Goal: Information Seeking & Learning: Learn about a topic

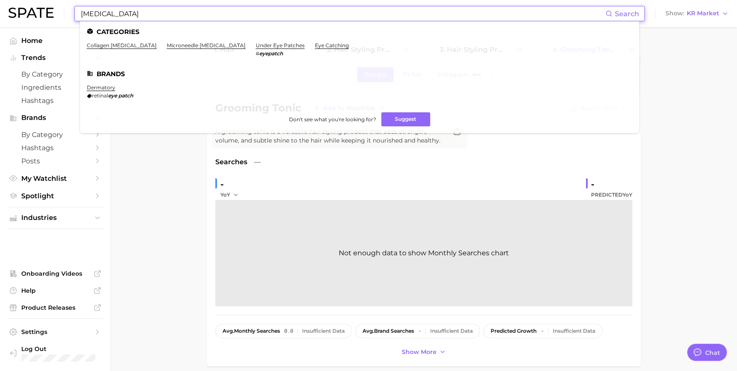
scroll to position [1262, 0]
click at [135, 44] on link "collagen [MEDICAL_DATA]" at bounding box center [122, 45] width 70 height 6
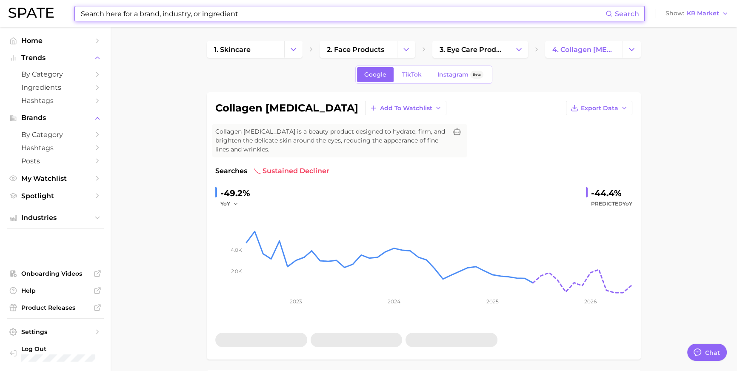
click at [240, 14] on input at bounding box center [342, 13] width 525 height 14
type input "ㄷ"
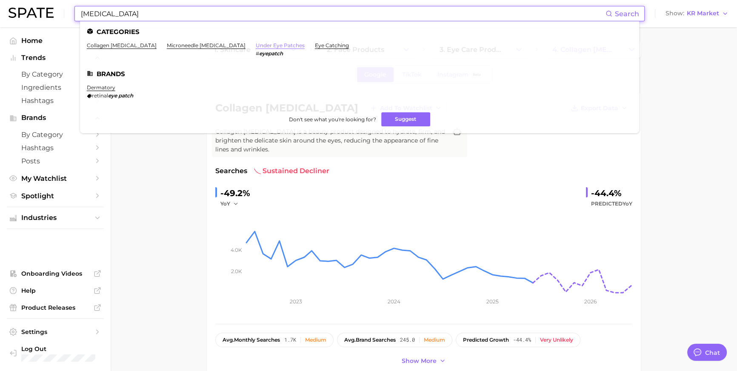
type input "[MEDICAL_DATA]"
click at [256, 42] on link "under eye patches" at bounding box center [280, 45] width 49 height 6
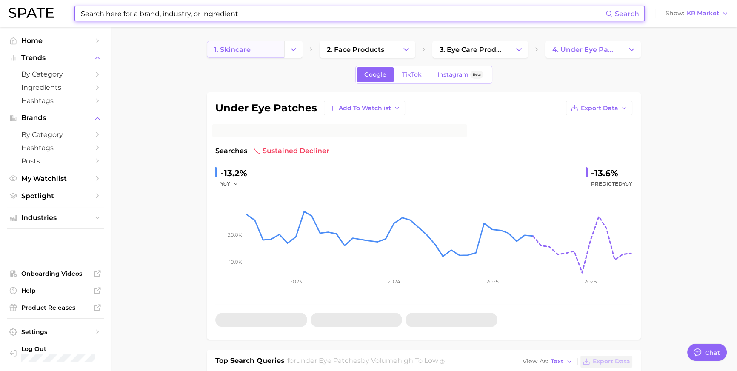
click at [253, 43] on link "1. skincare" at bounding box center [245, 49] width 77 height 17
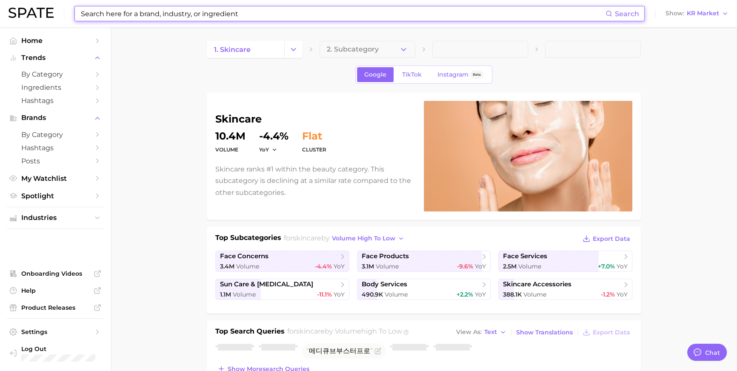
click at [183, 16] on input at bounding box center [342, 13] width 525 height 14
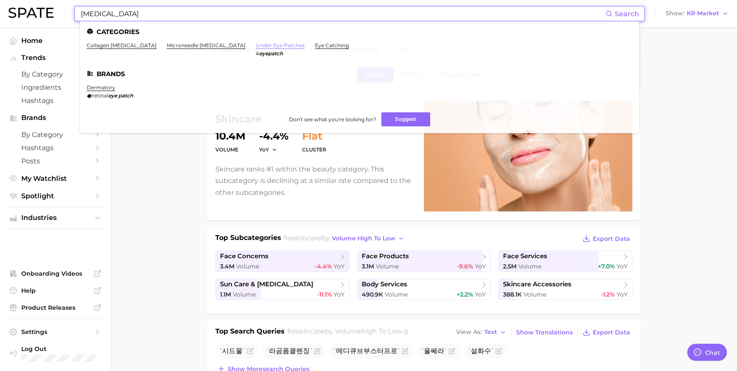
type input "[MEDICAL_DATA]"
click at [258, 48] on link "under eye patches" at bounding box center [280, 45] width 49 height 6
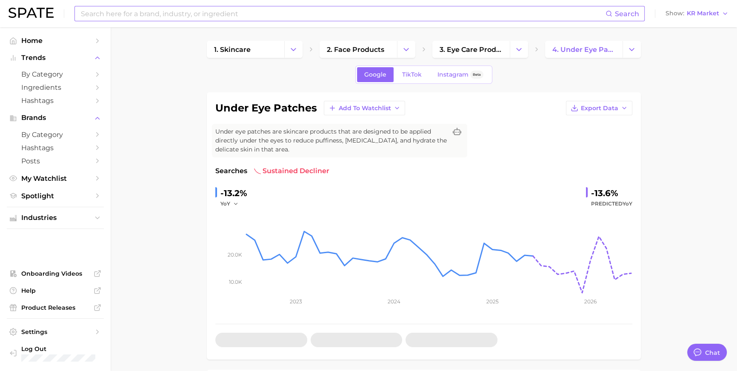
click at [269, 19] on input at bounding box center [342, 13] width 525 height 14
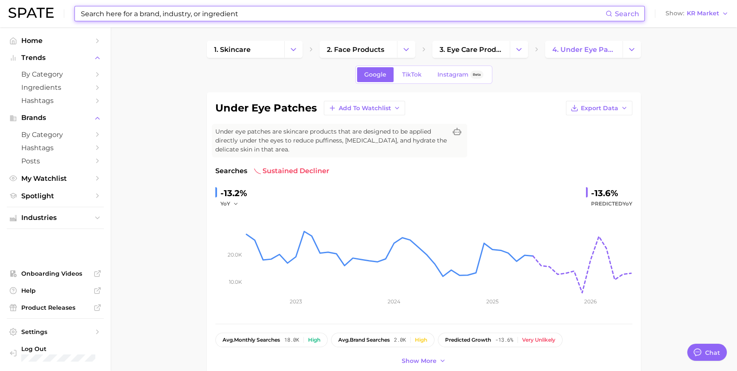
type input "y"
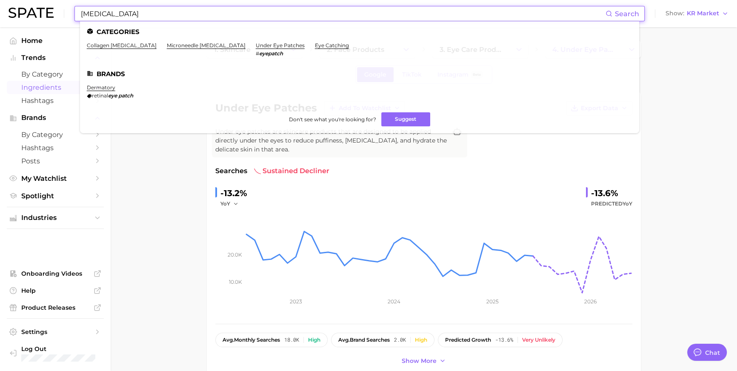
type input "[MEDICAL_DATA]"
